Goal: Transaction & Acquisition: Purchase product/service

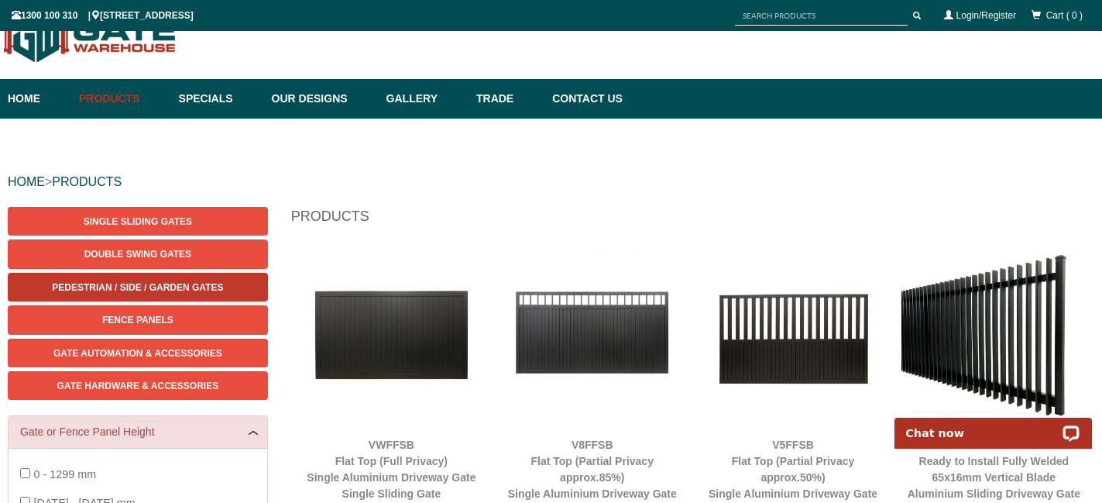
click at [155, 286] on span "Pedestrian / Side / Garden Gates" at bounding box center [137, 287] width 171 height 11
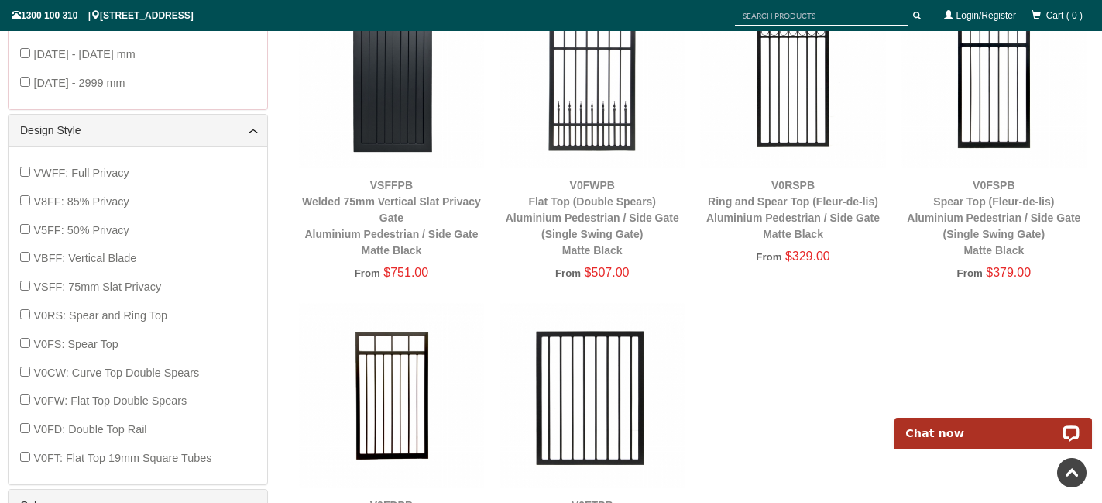
scroll to position [587, 0]
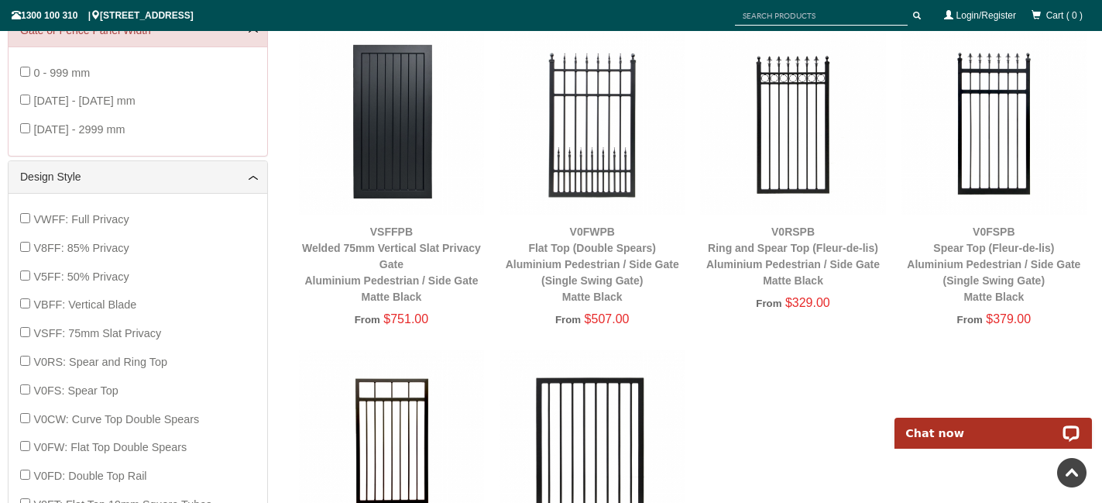
click at [394, 120] on img at bounding box center [391, 121] width 185 height 185
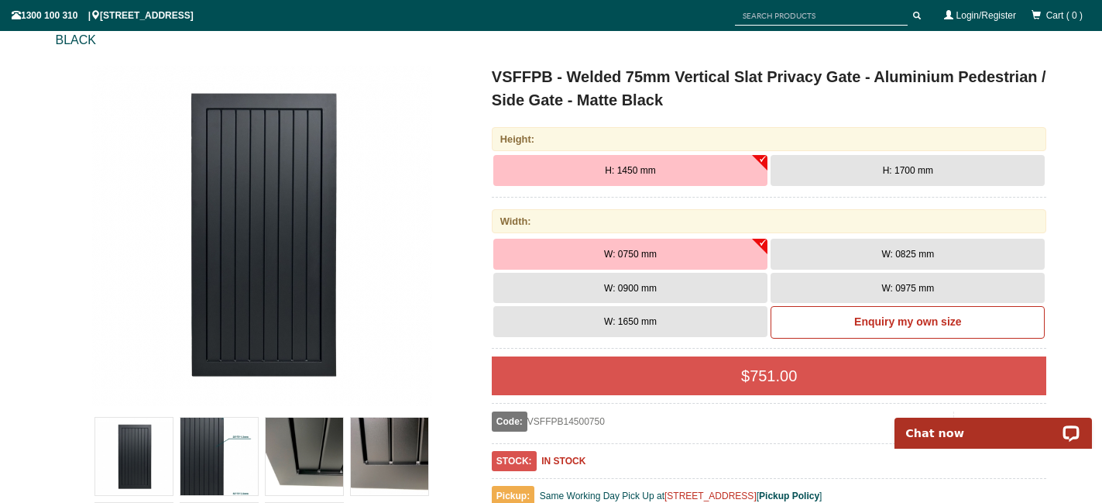
scroll to position [204, 0]
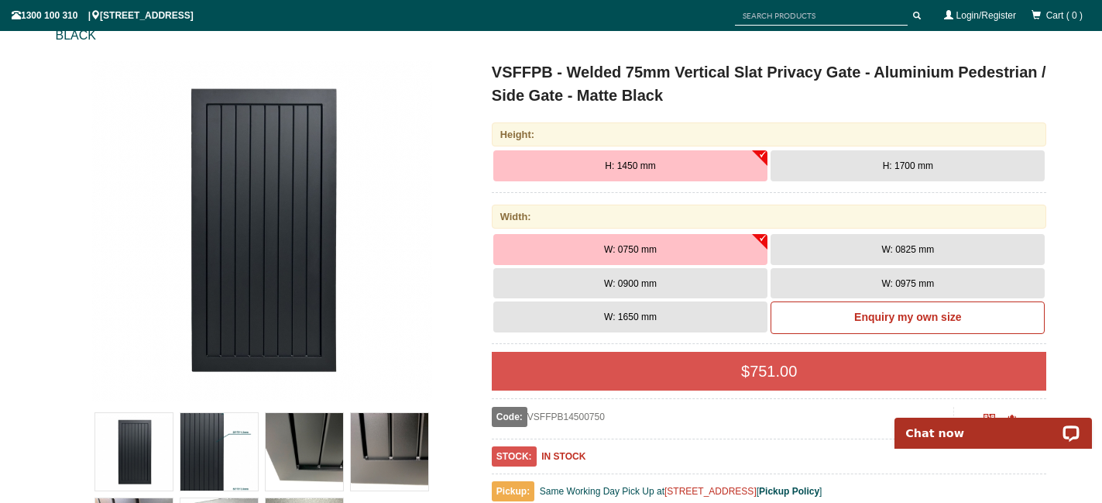
click at [820, 163] on button "H: 1700 mm" at bounding box center [908, 165] width 274 height 31
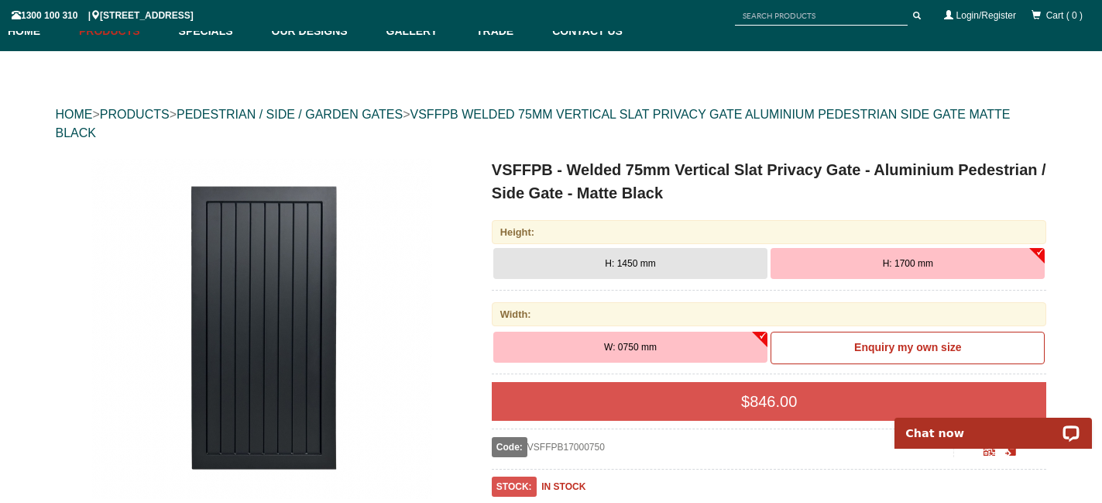
scroll to position [0, 0]
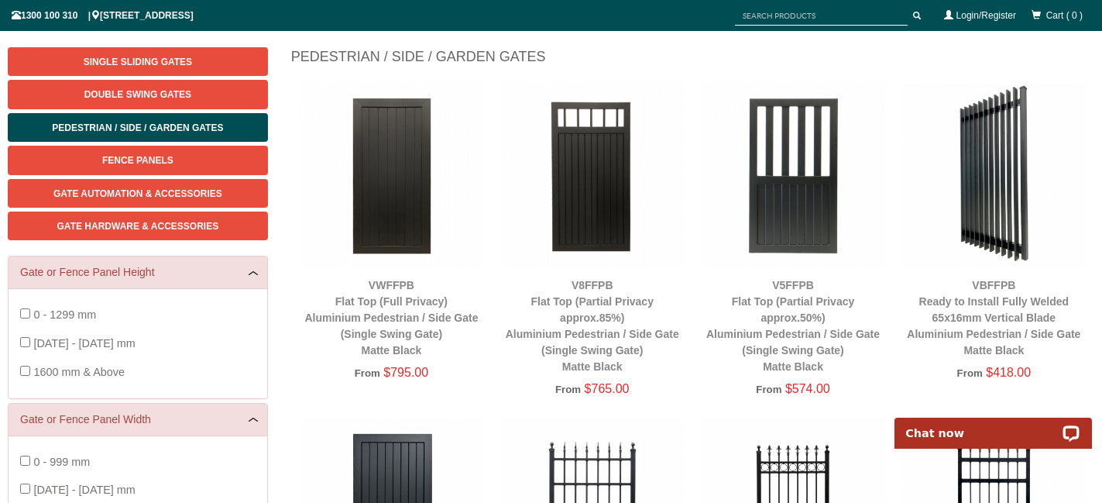
scroll to position [202, 0]
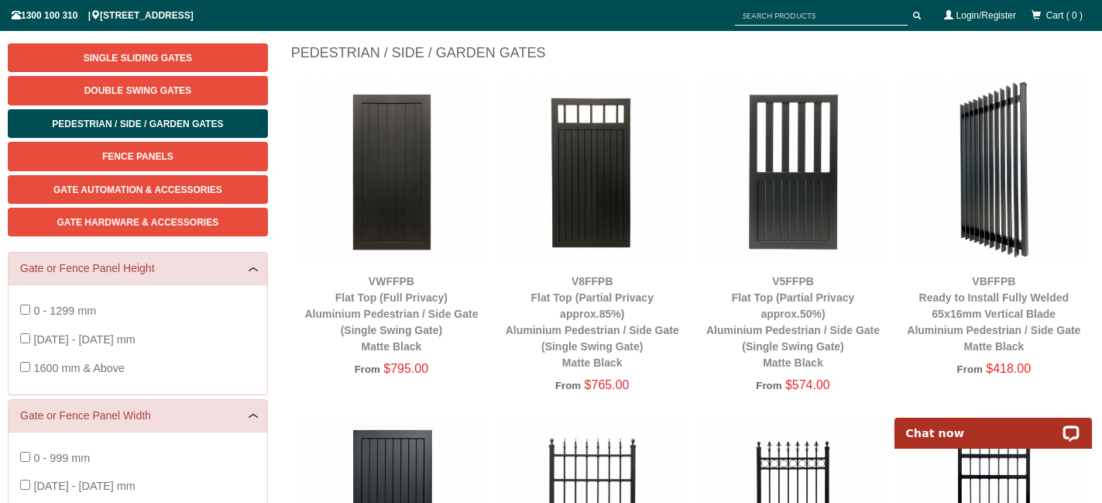
click at [792, 195] on img at bounding box center [792, 170] width 185 height 185
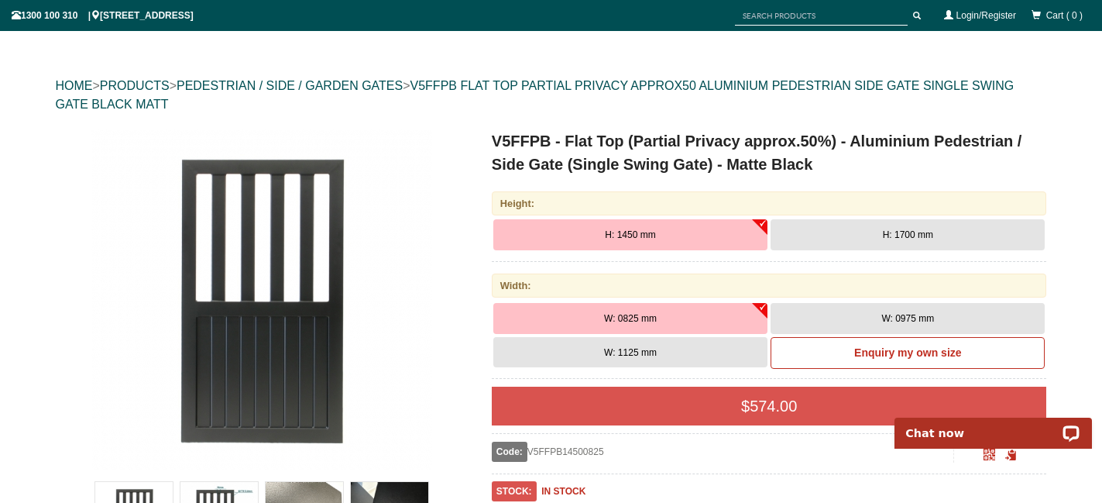
click at [864, 235] on button "H: 1700 mm" at bounding box center [908, 234] width 274 height 31
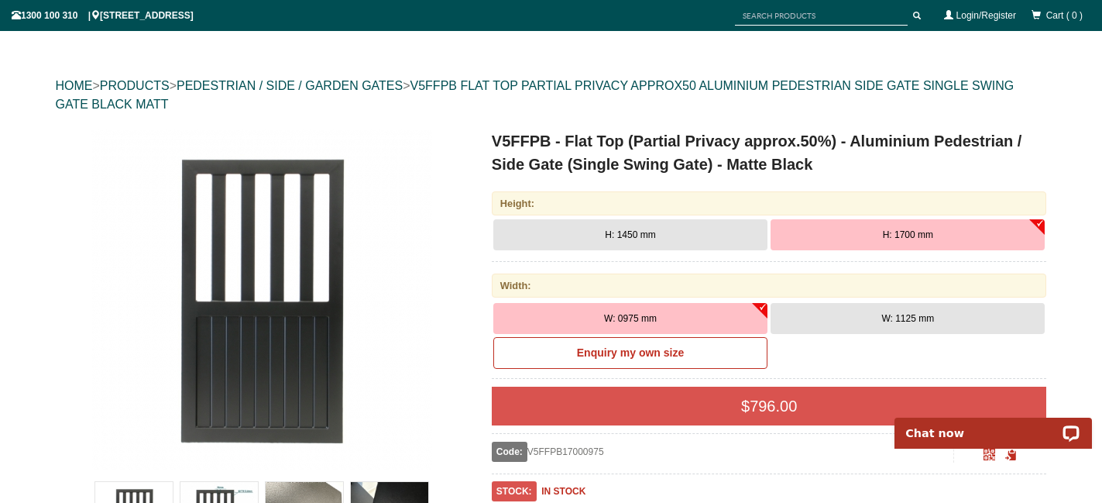
click at [900, 323] on span "W: 1125 mm" at bounding box center [907, 318] width 53 height 11
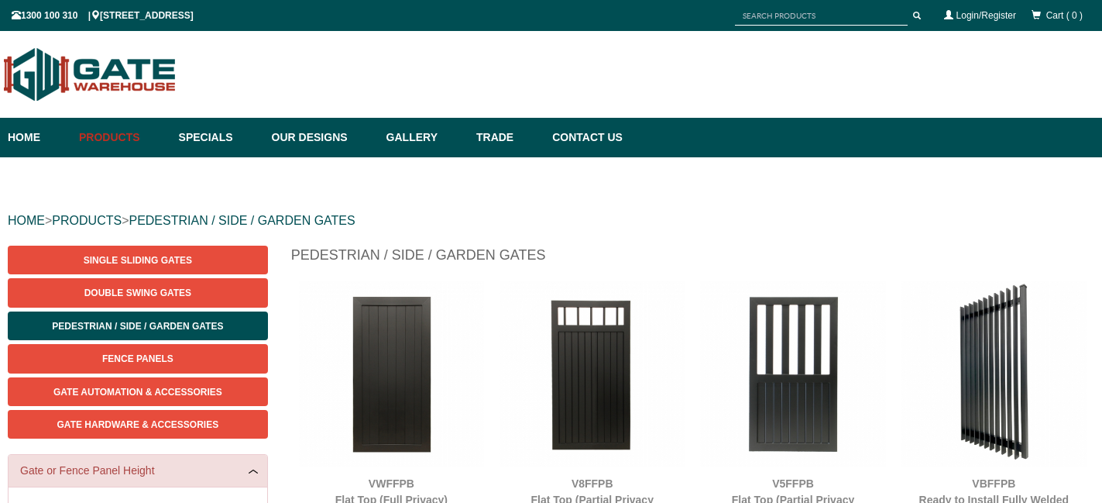
scroll to position [39, 0]
